Goal: Navigation & Orientation: Find specific page/section

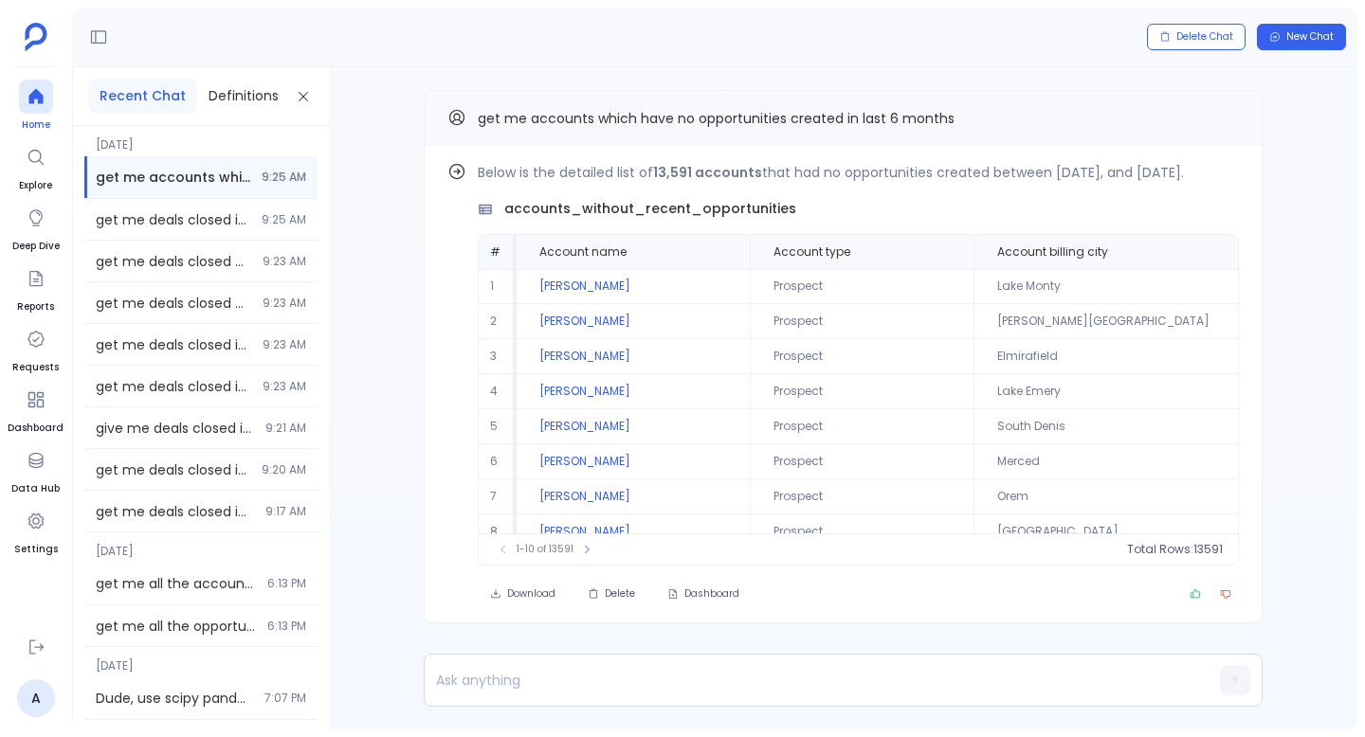
click at [33, 100] on icon at bounding box center [36, 96] width 19 height 19
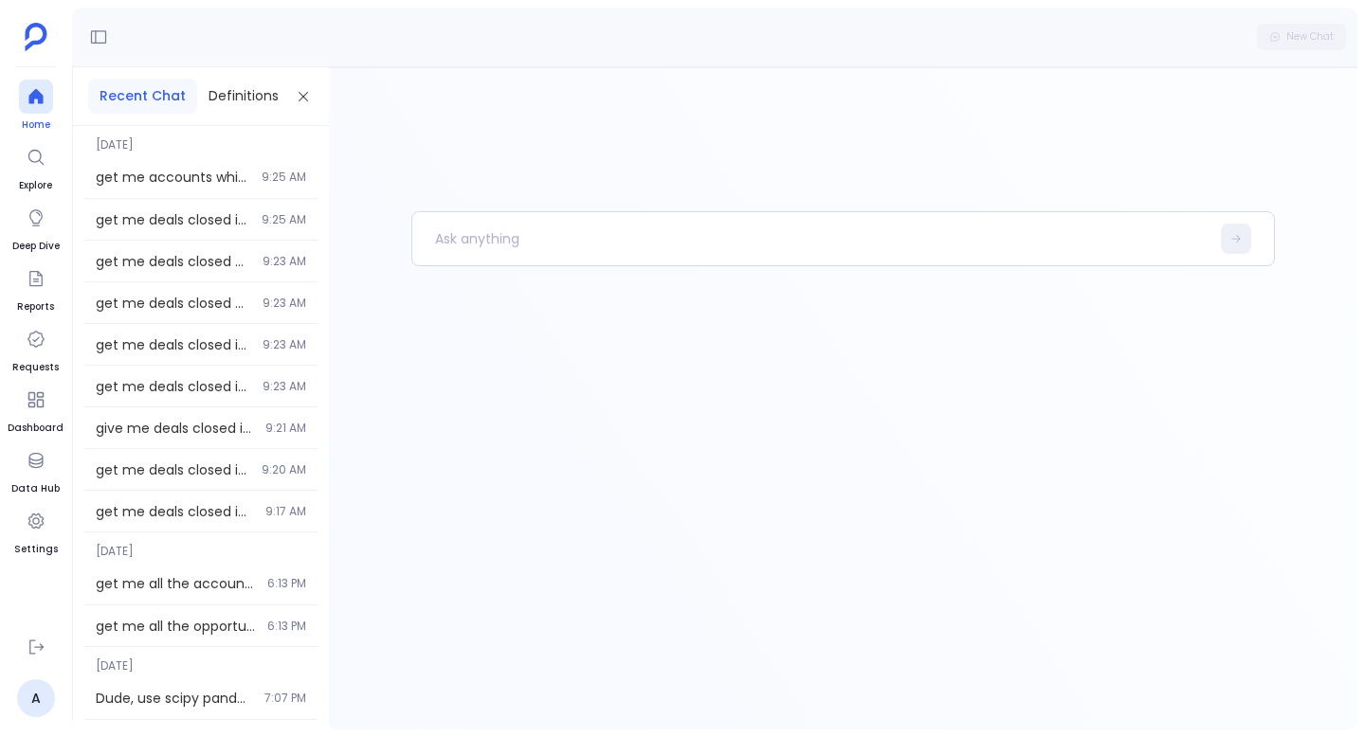
click at [43, 105] on icon at bounding box center [36, 96] width 19 height 19
